Goal: Transaction & Acquisition: Book appointment/travel/reservation

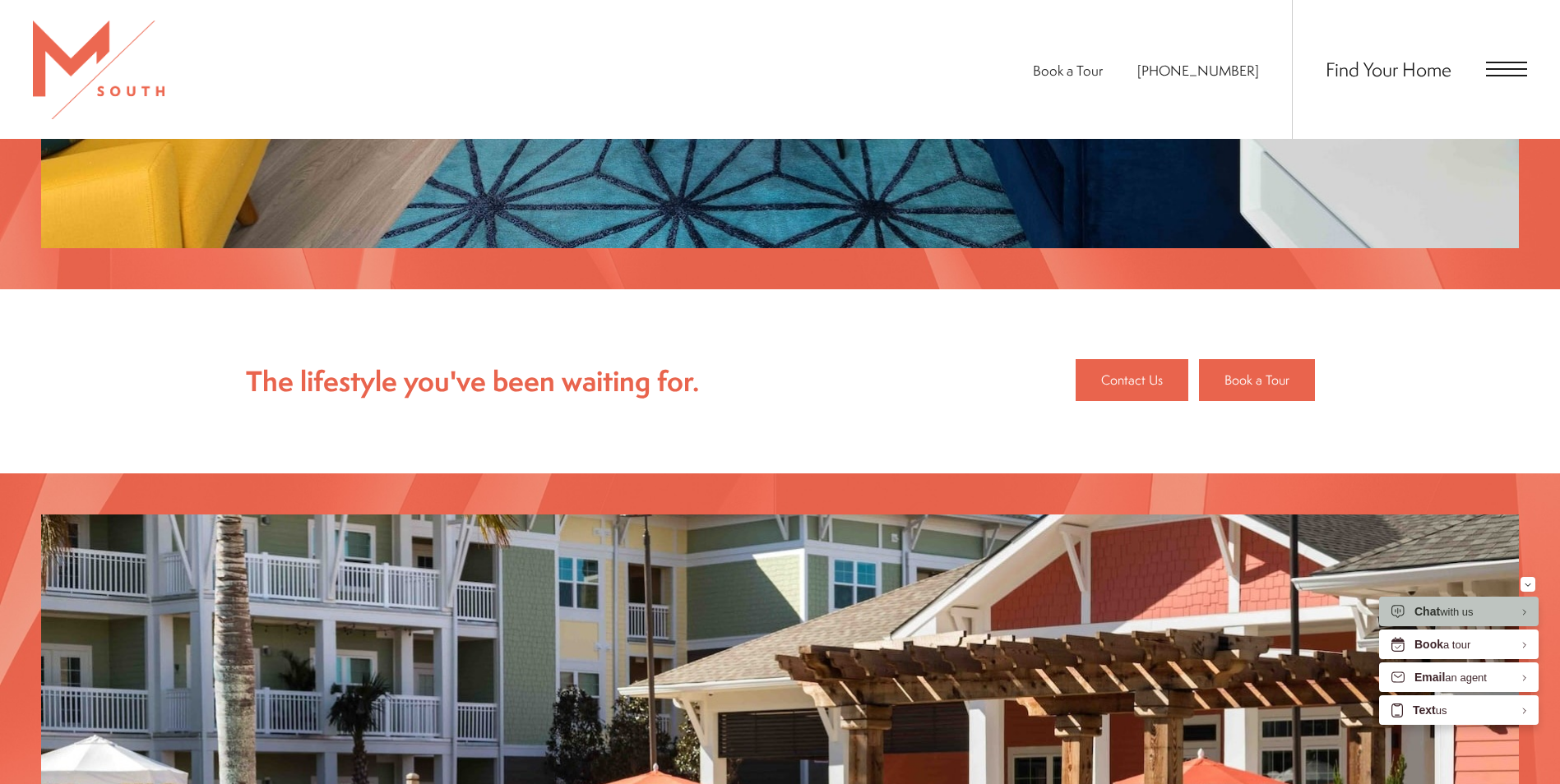
scroll to position [2220, 0]
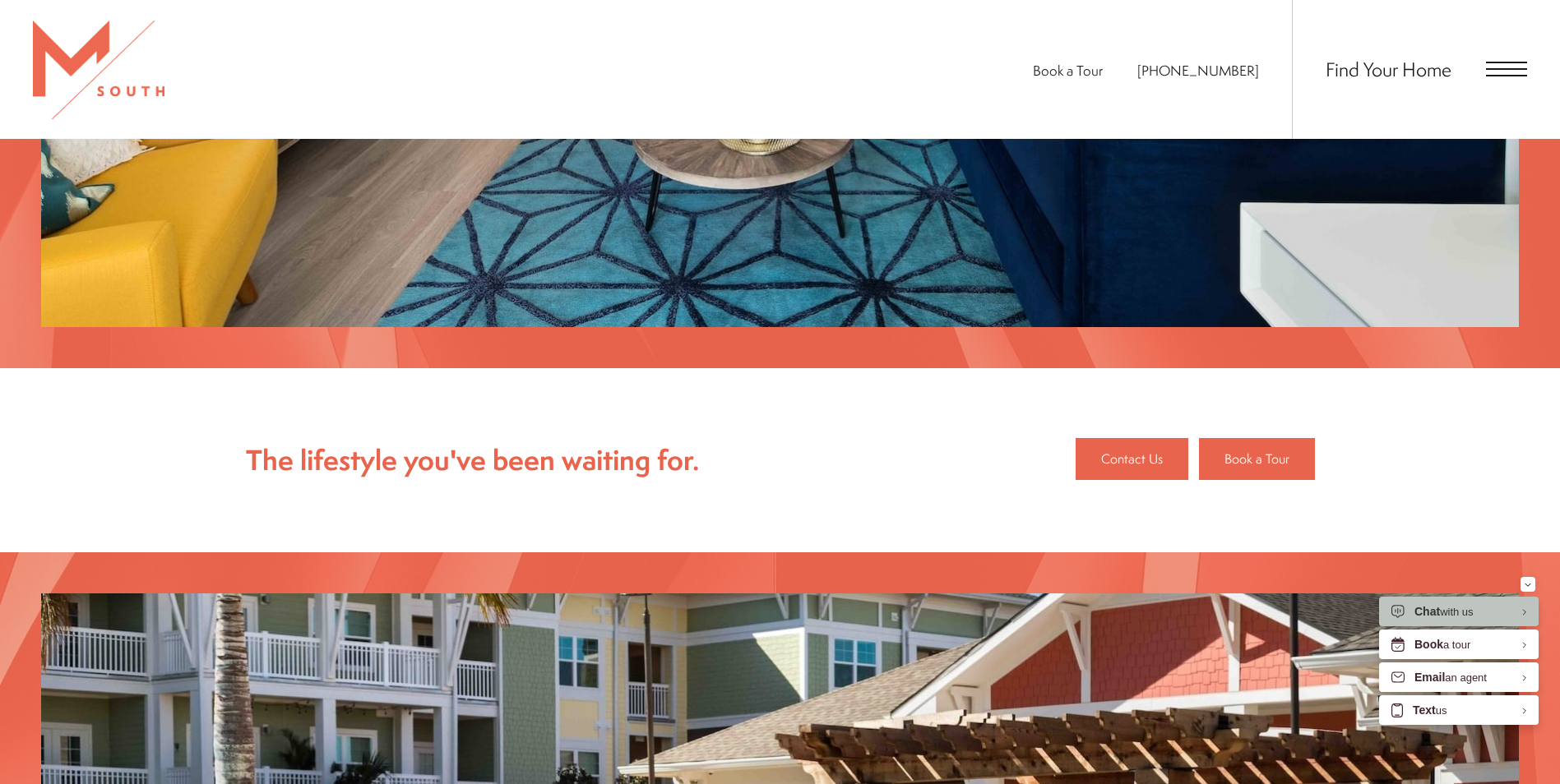
click at [1496, 81] on div "Find Your Home" at bounding box center [1409, 70] width 235 height 139
click at [1500, 70] on span "Open Menu" at bounding box center [1507, 70] width 42 height 2
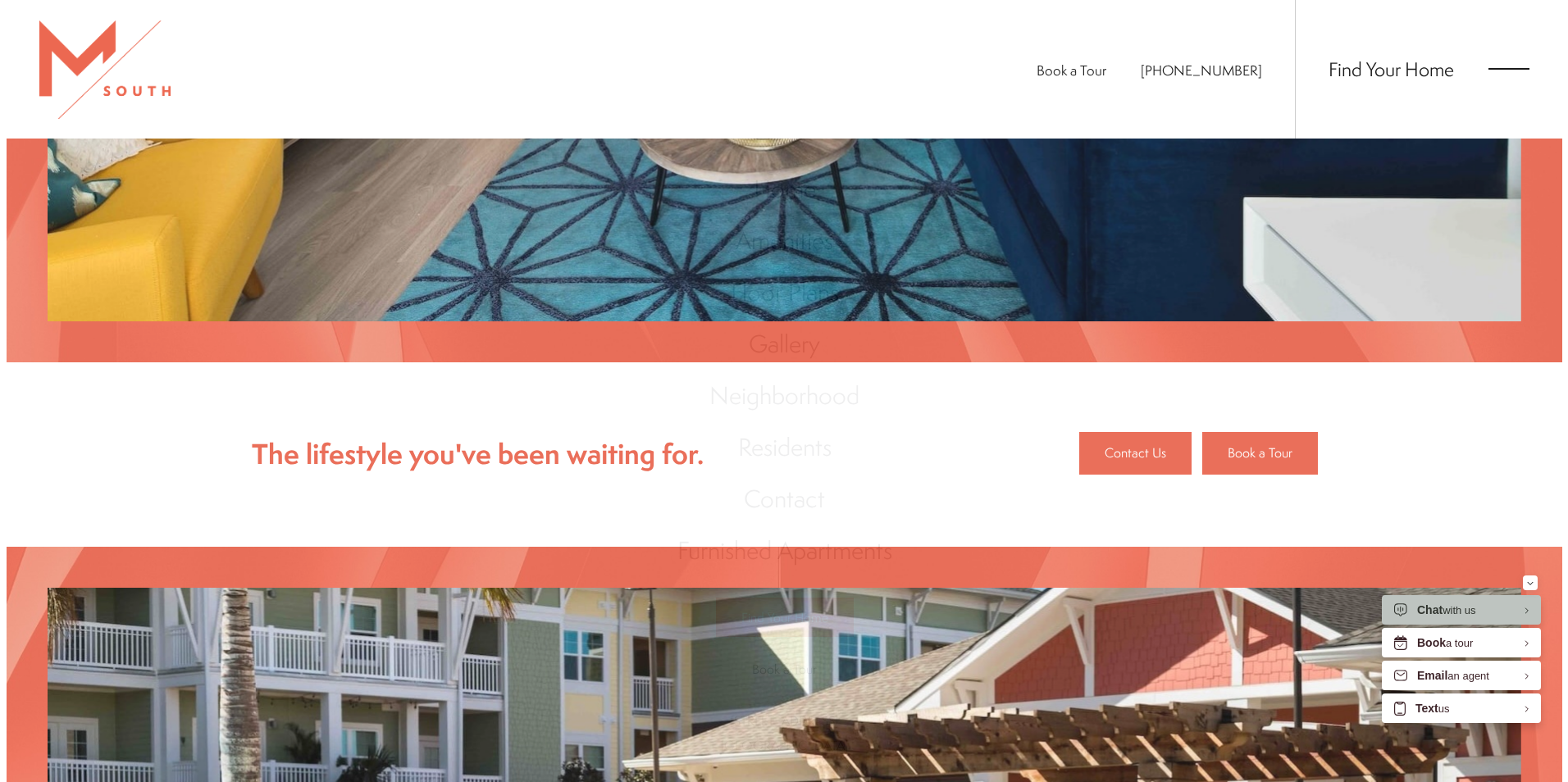
scroll to position [0, 0]
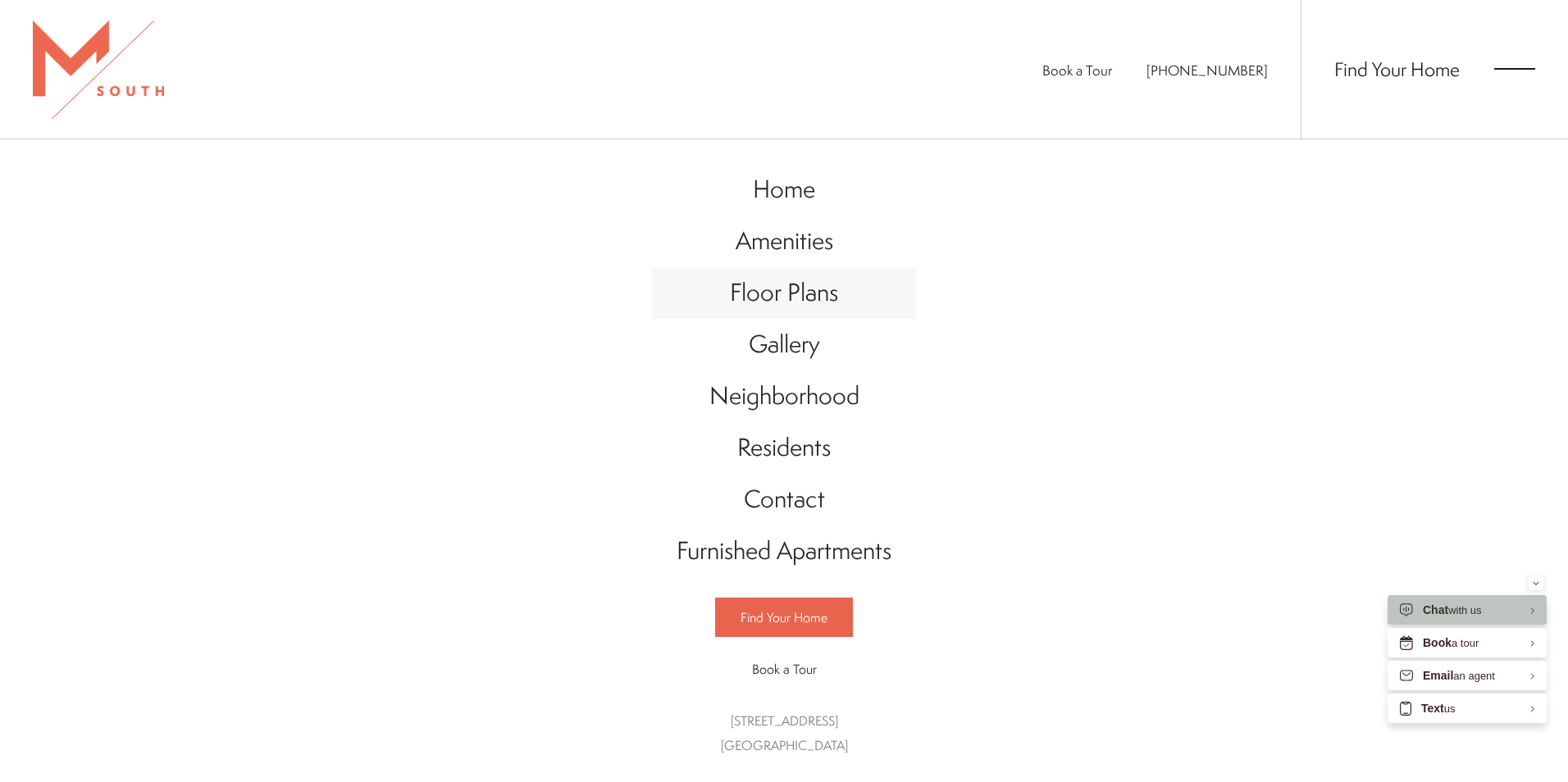
click at [809, 282] on span "Floor Plans" at bounding box center [784, 293] width 108 height 34
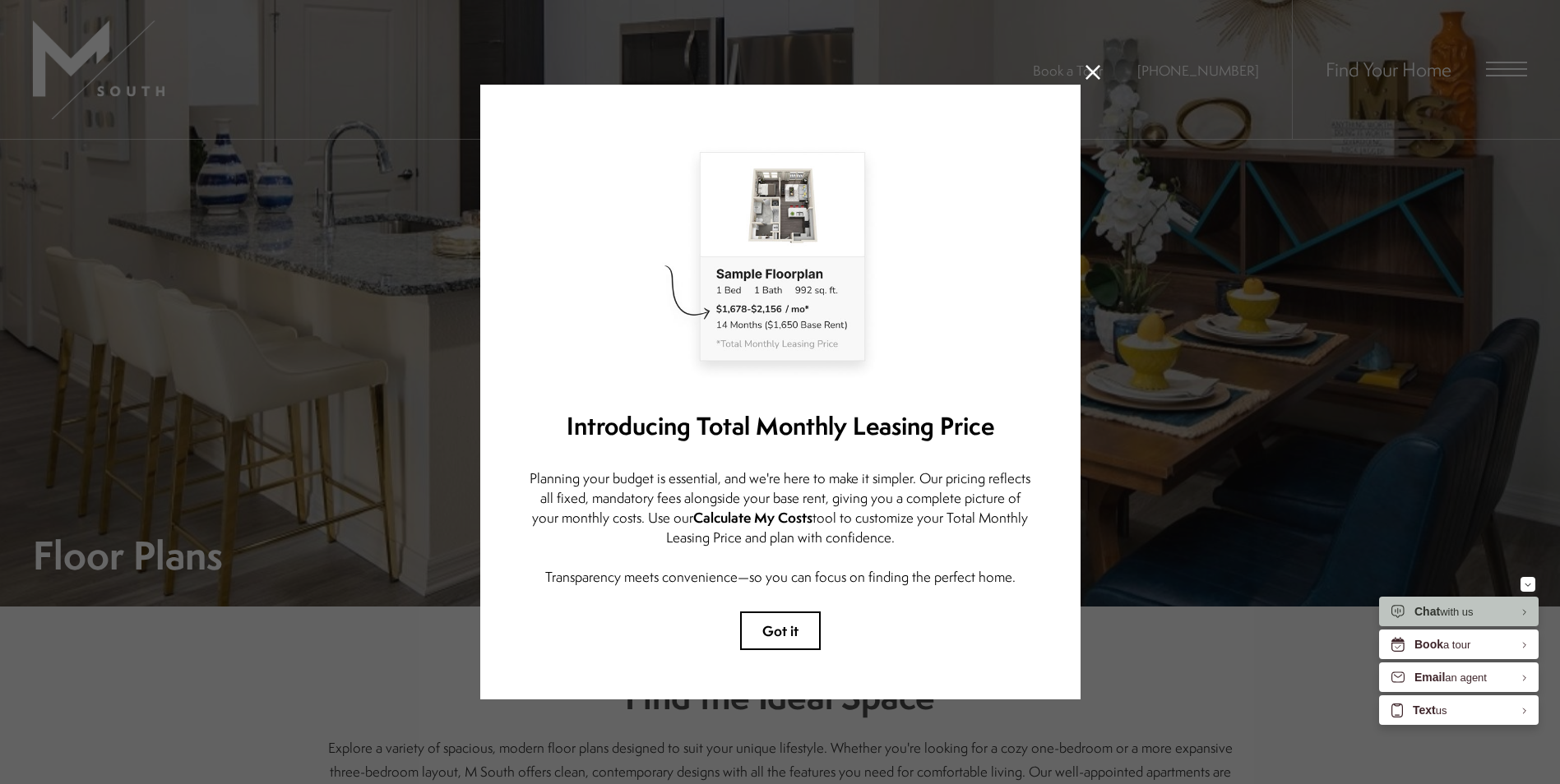
click at [1089, 66] on icon at bounding box center [1093, 72] width 14 height 14
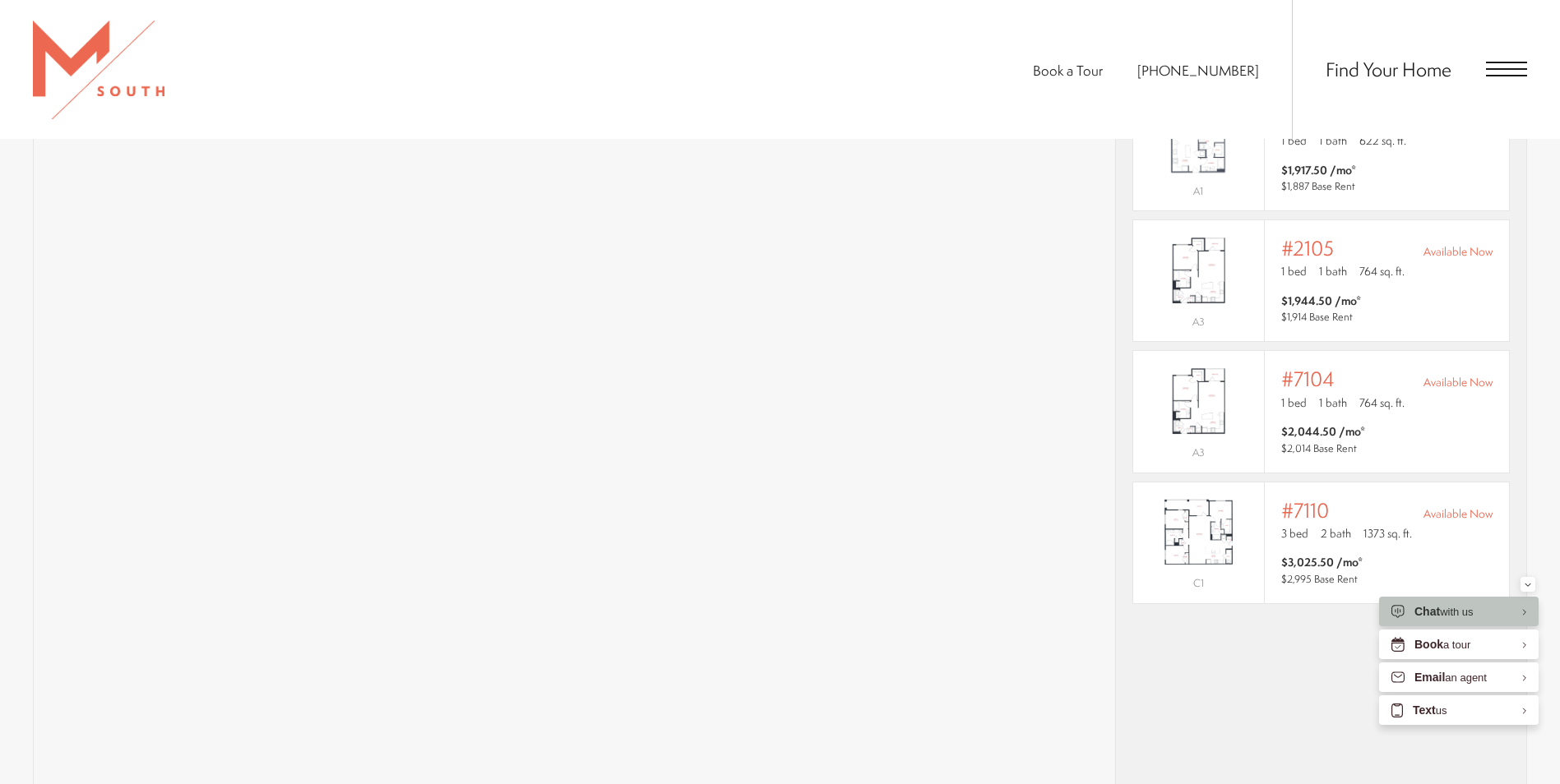
scroll to position [904, 0]
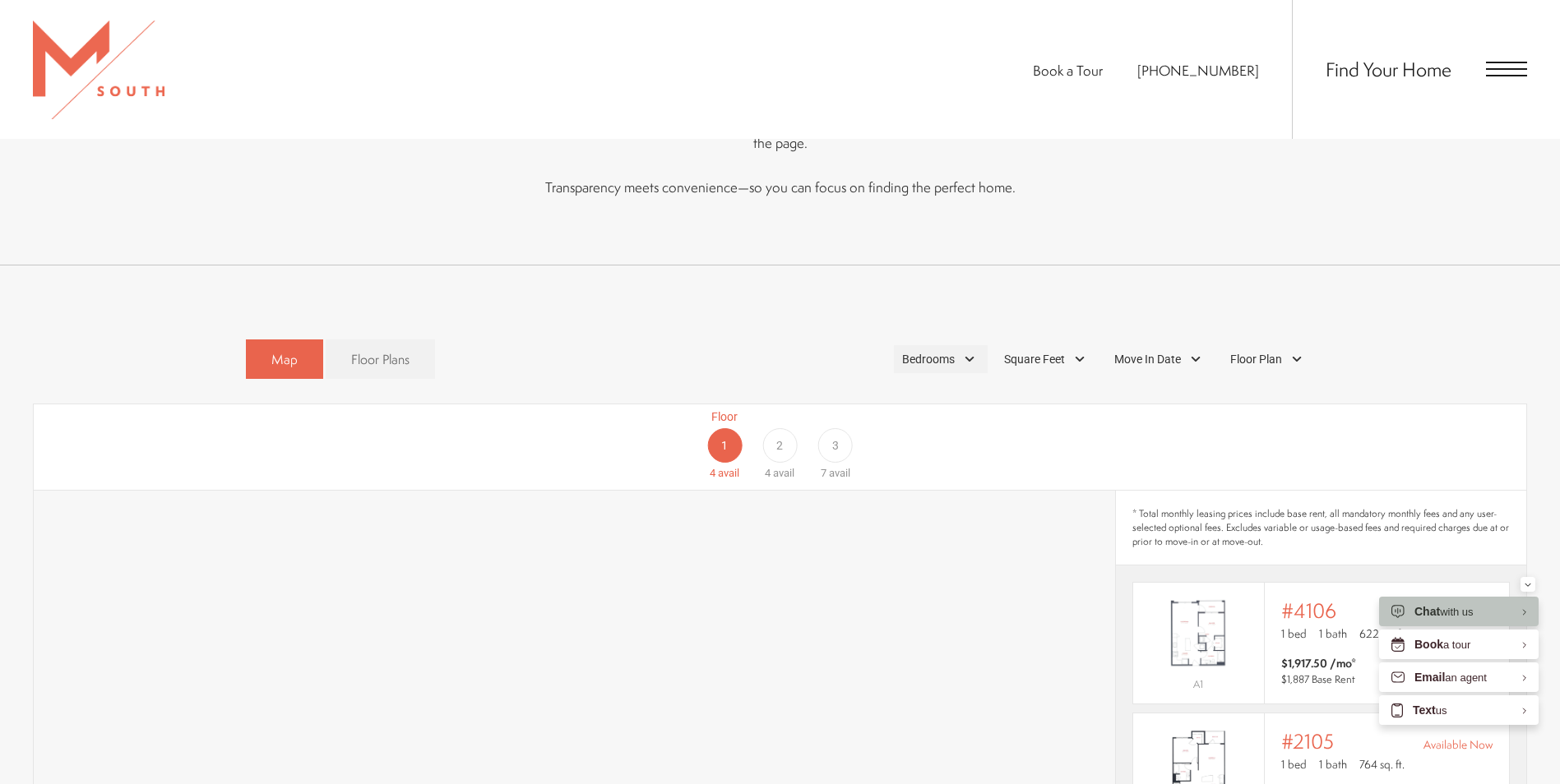
click at [971, 345] on div "Bedrooms" at bounding box center [941, 359] width 94 height 28
click at [877, 426] on span "2 Bedroom" at bounding box center [909, 435] width 82 height 18
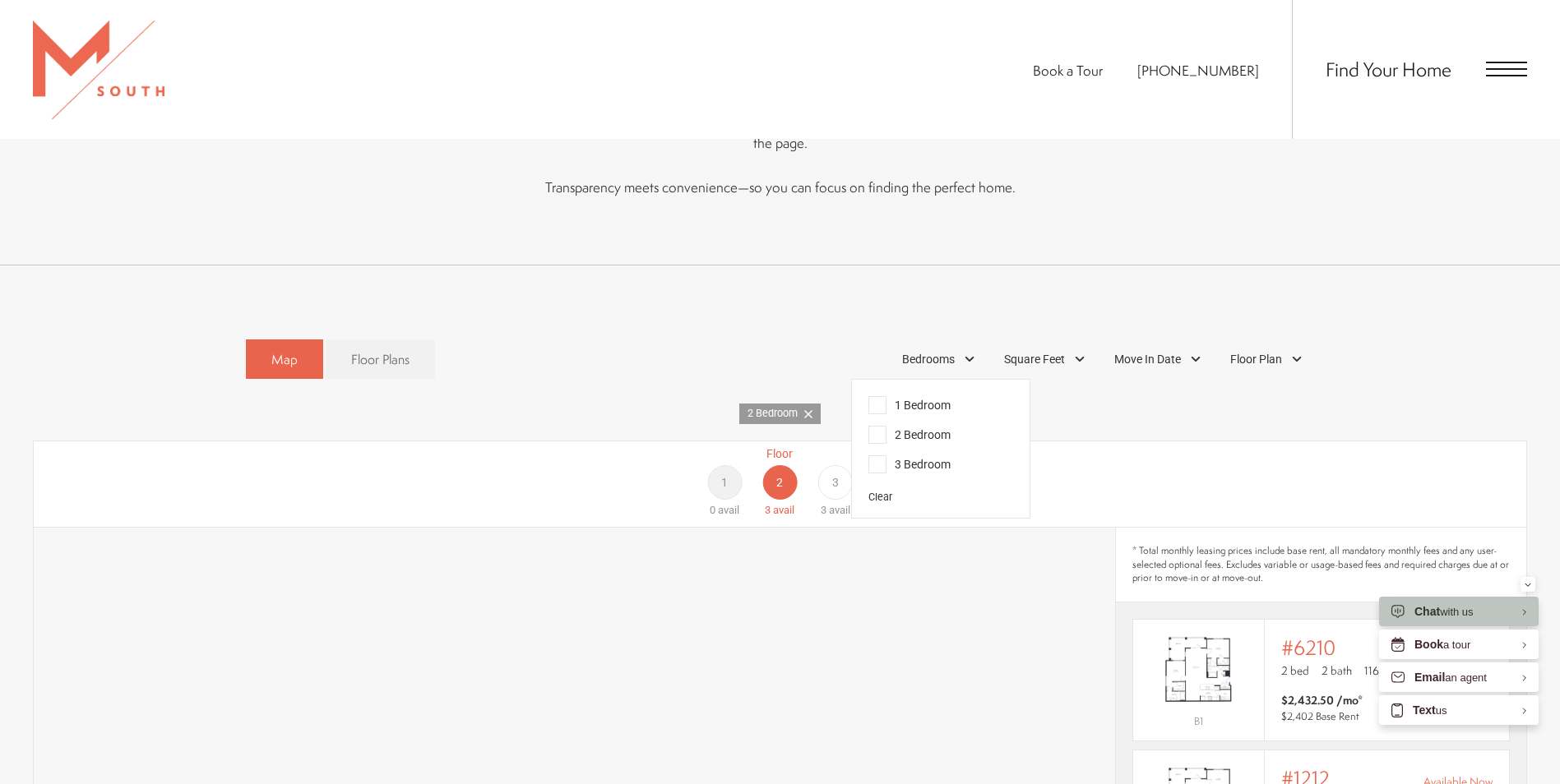
click at [1279, 446] on div "Floor 1 0 avail Floor 2 3 avail Floor 3 3 avail" at bounding box center [1444, 482] width 1493 height 73
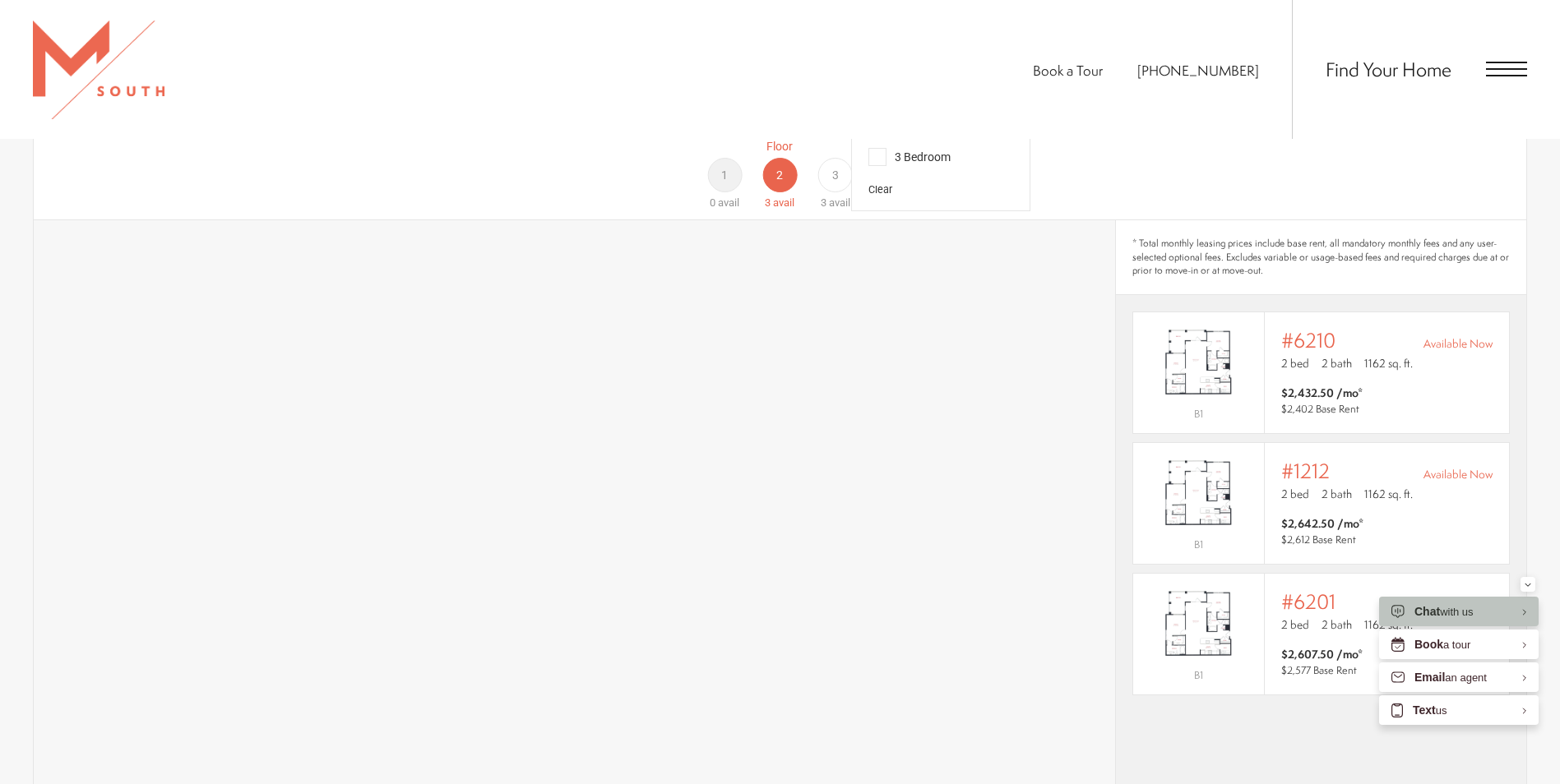
scroll to position [1233, 0]
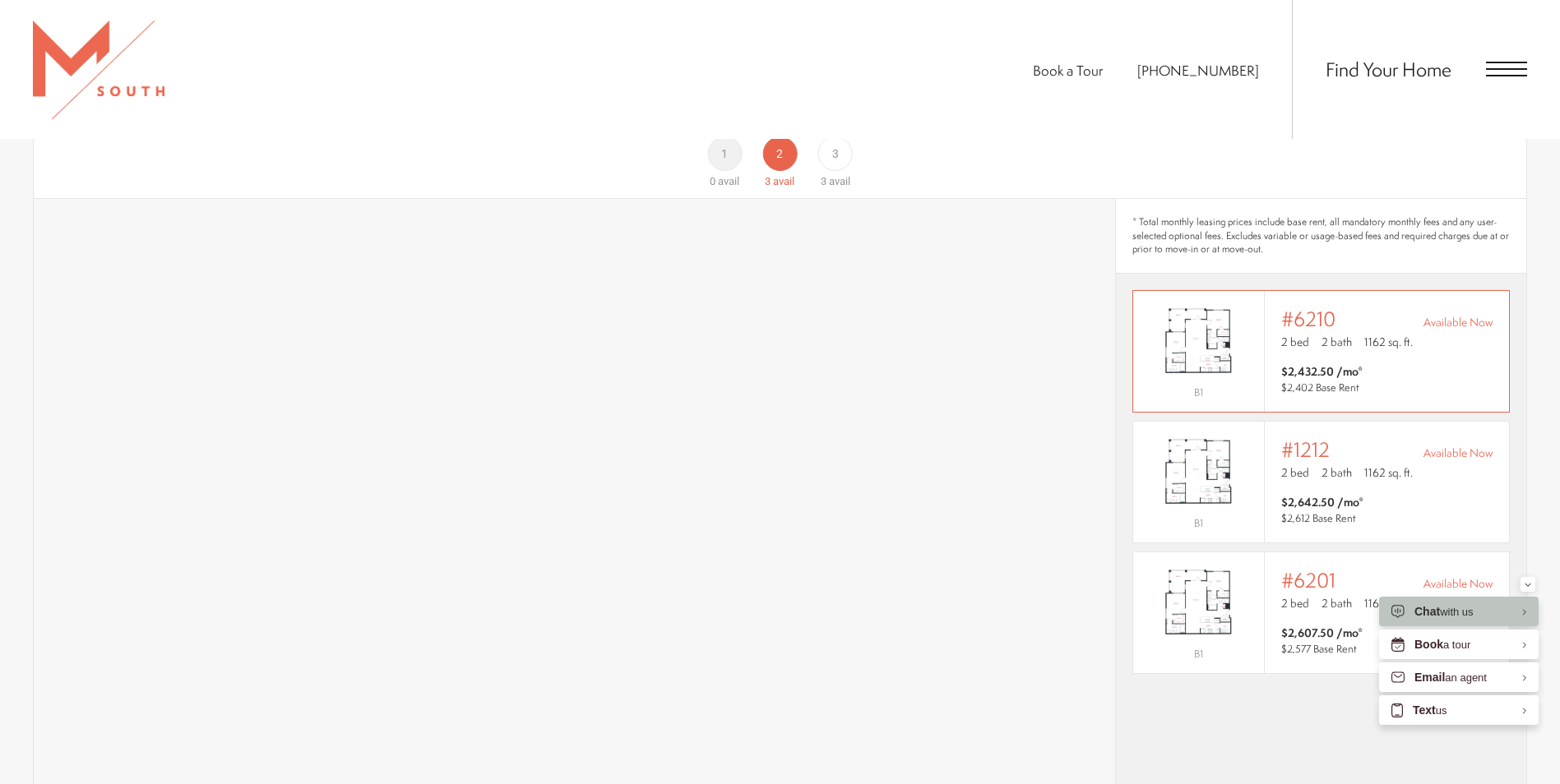
click at [1414, 364] on span "$2,432.50 /mo* $2,402 Base Rent" at bounding box center [1386, 380] width 211 height 33
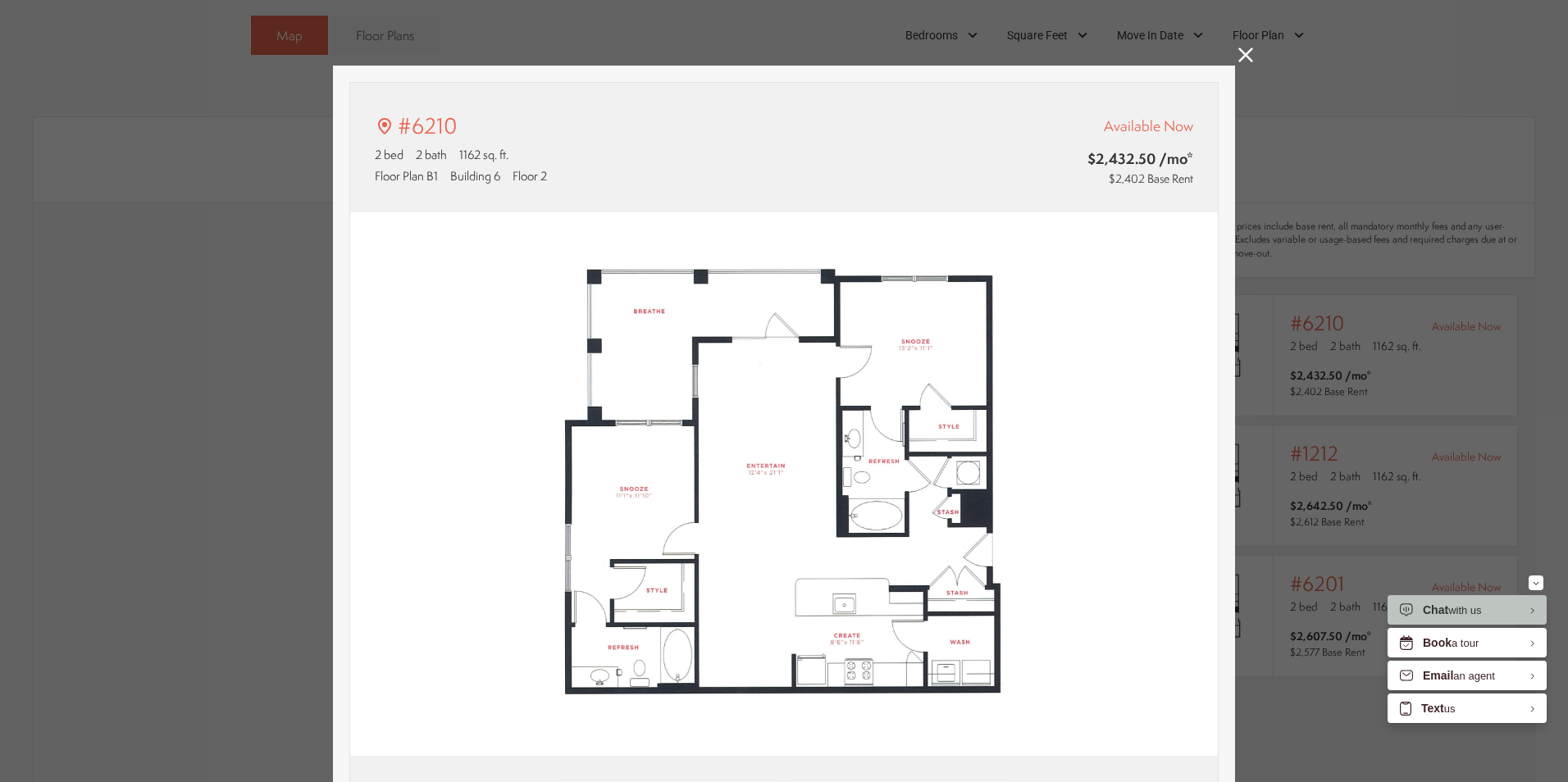
type input "**********"
click at [1244, 50] on icon at bounding box center [1245, 54] width 14 height 14
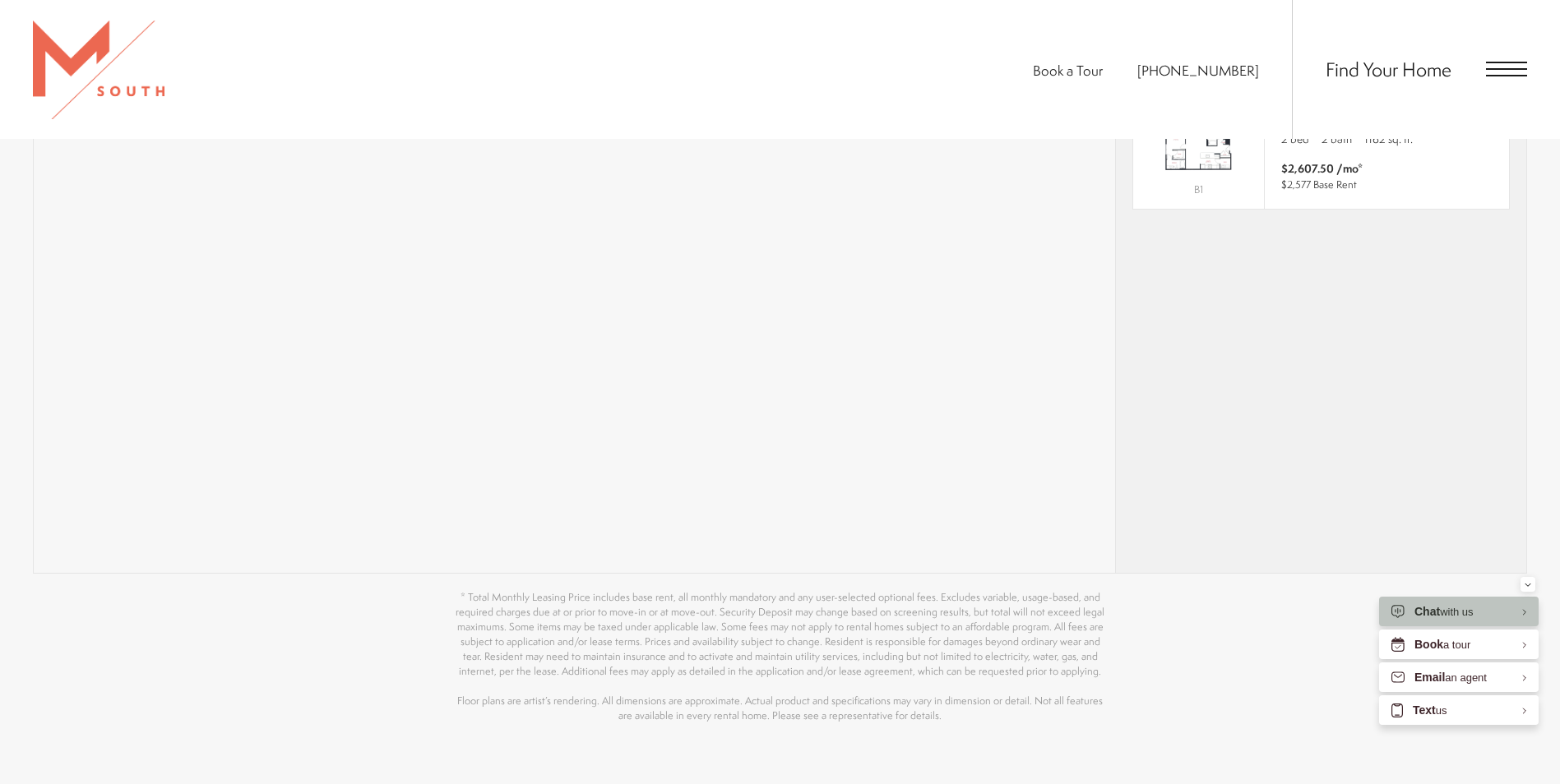
scroll to position [1726, 0]
